Goal: Task Accomplishment & Management: Manage account settings

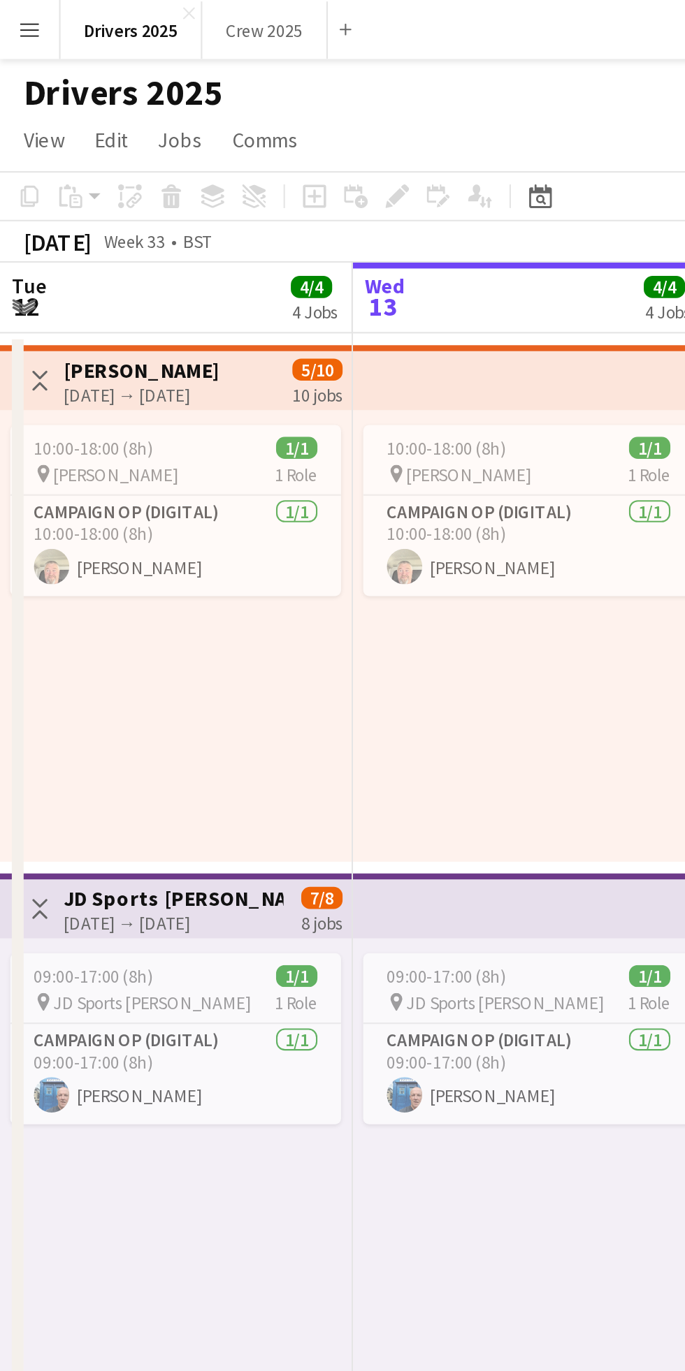
scroll to position [0, 398]
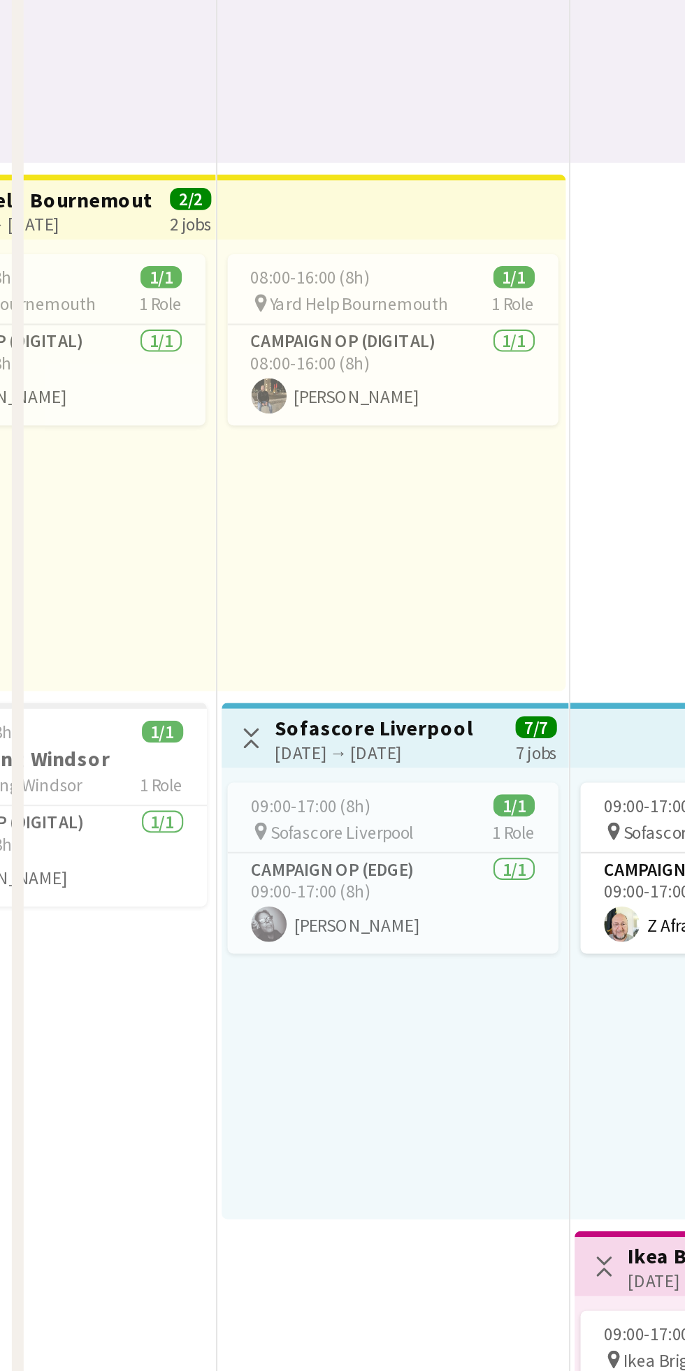
click at [161, 937] on div "[DATE] → [DATE]" at bounding box center [177, 937] width 94 height 10
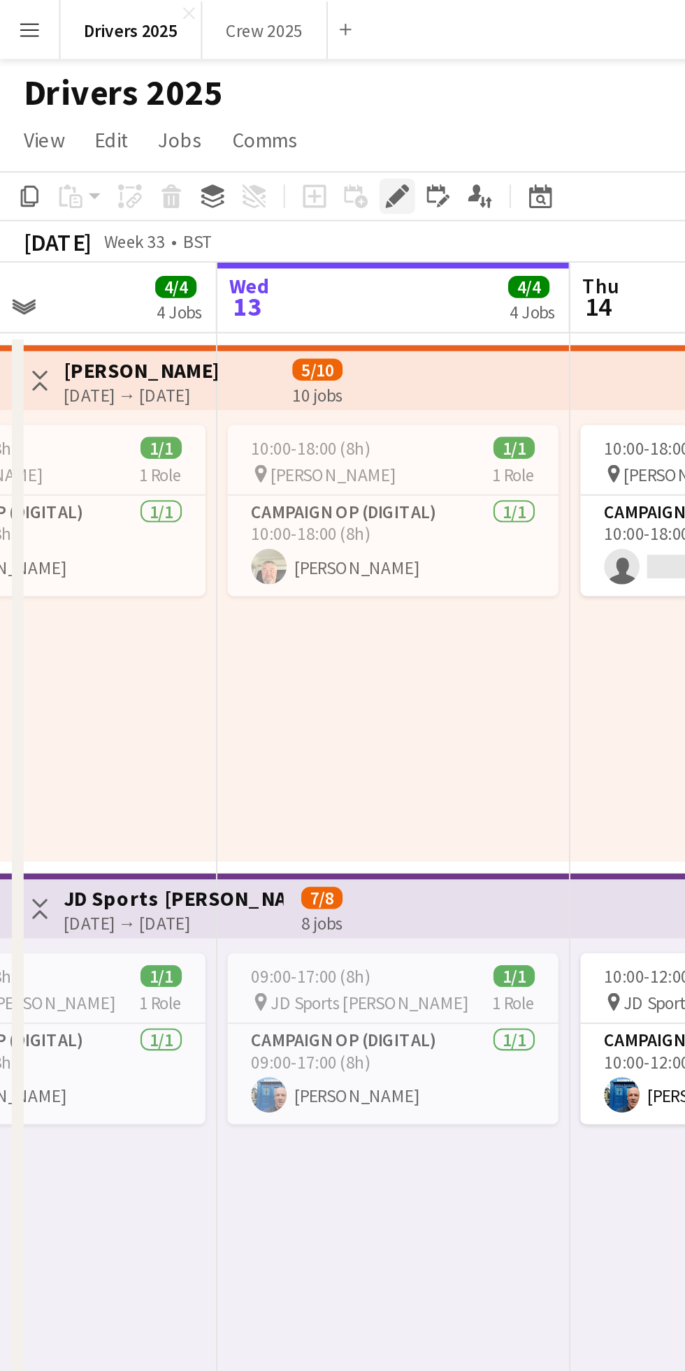
click at [184, 96] on icon at bounding box center [183, 96] width 3 height 3
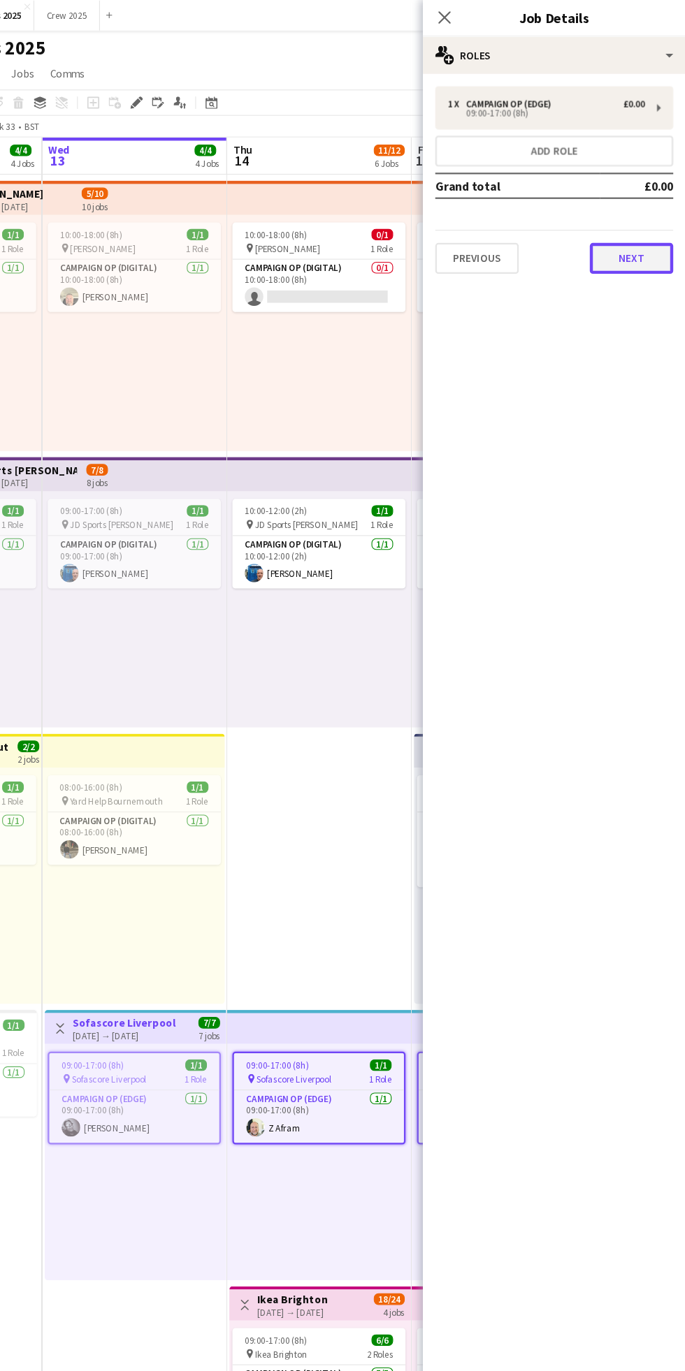
click at [653, 228] on button "Next" at bounding box center [635, 234] width 75 height 28
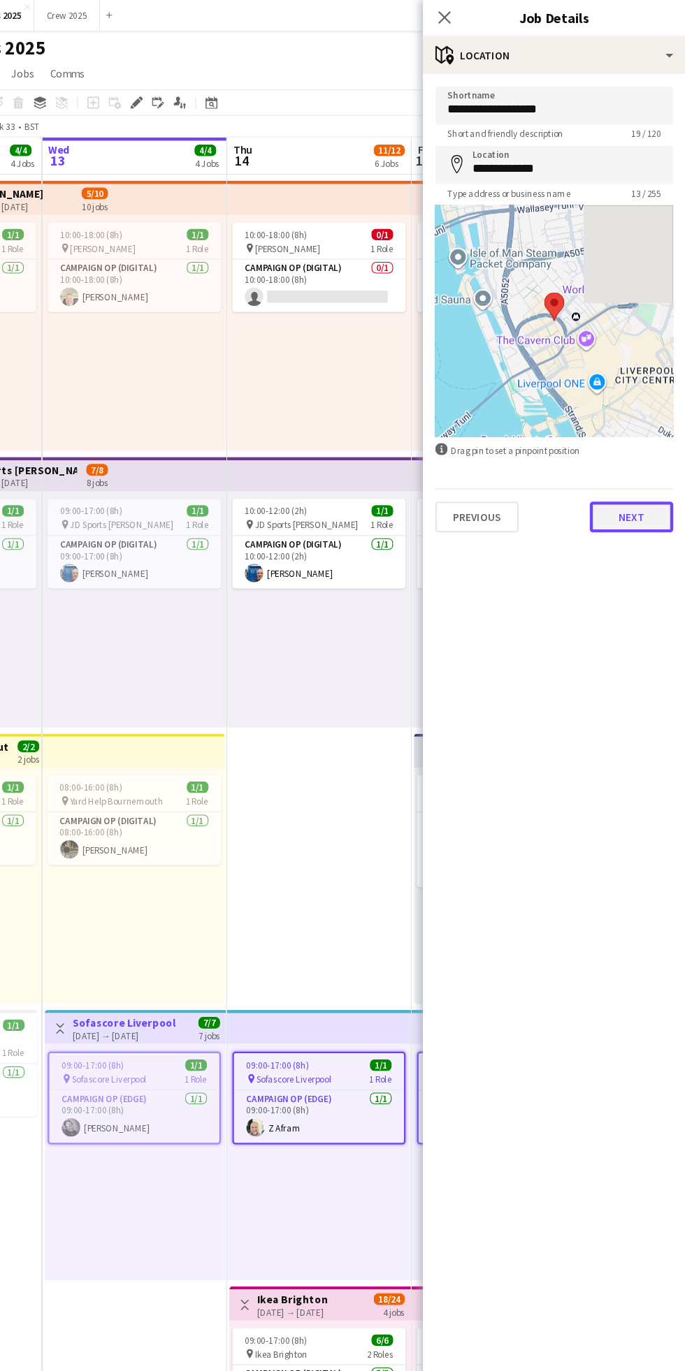
click at [636, 467] on button "Next" at bounding box center [635, 468] width 75 height 28
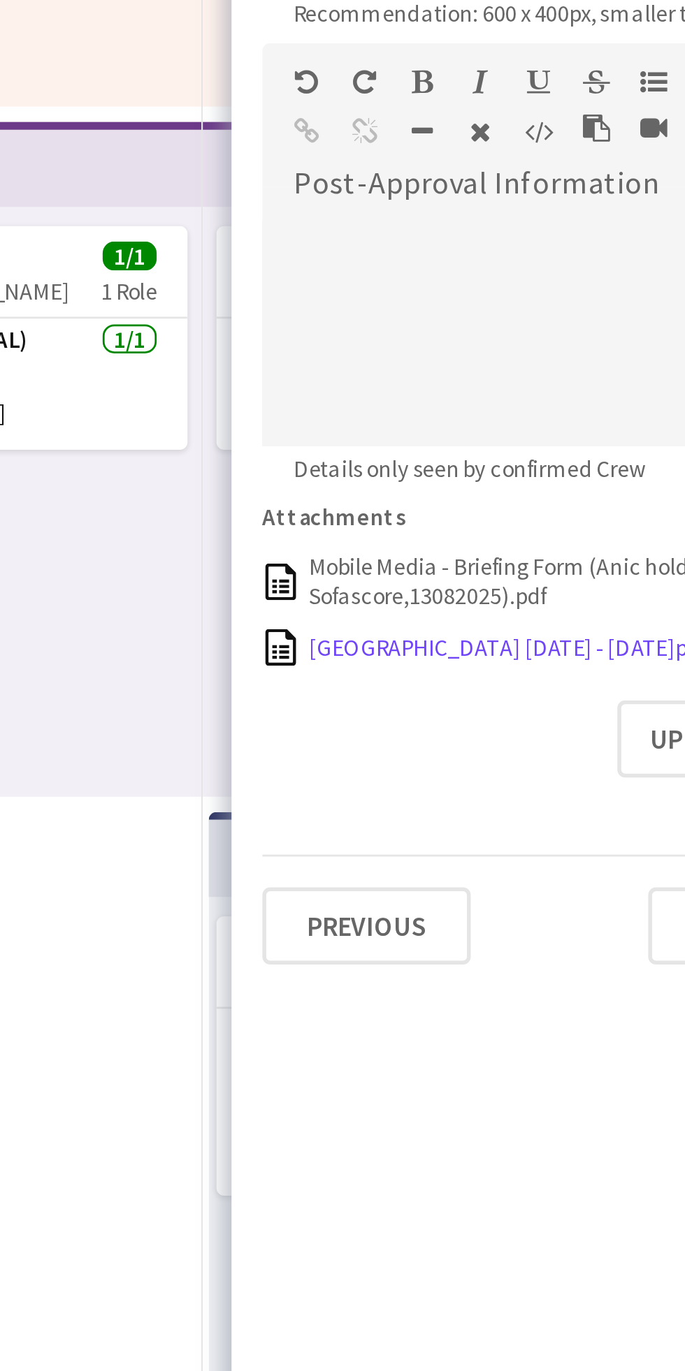
click at [546, 607] on div "[GEOGRAPHIC_DATA] [DATE] - [DATE]pdf" at bounding box center [547, 604] width 144 height 10
